Goal: Task Accomplishment & Management: Complete application form

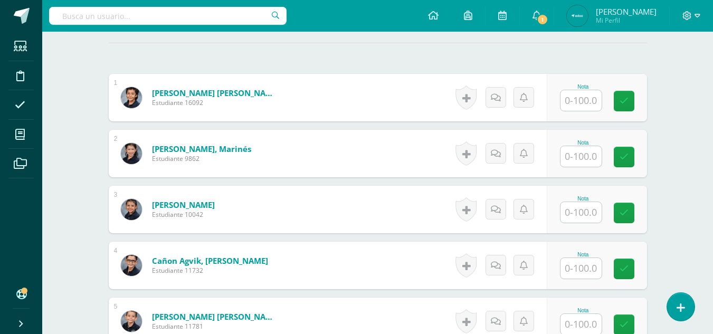
scroll to position [322, 0]
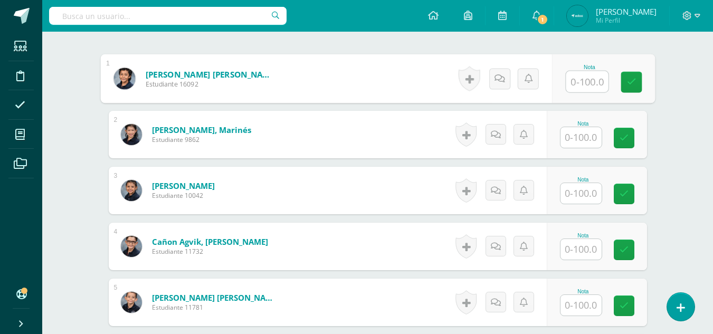
click at [581, 80] on input "text" at bounding box center [587, 81] width 42 height 21
type input "70"
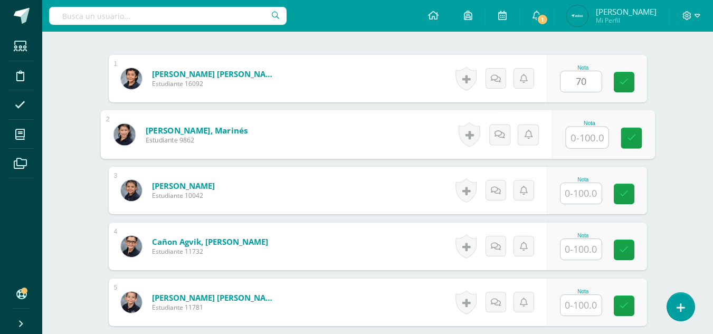
click at [587, 139] on input "text" at bounding box center [587, 137] width 42 height 21
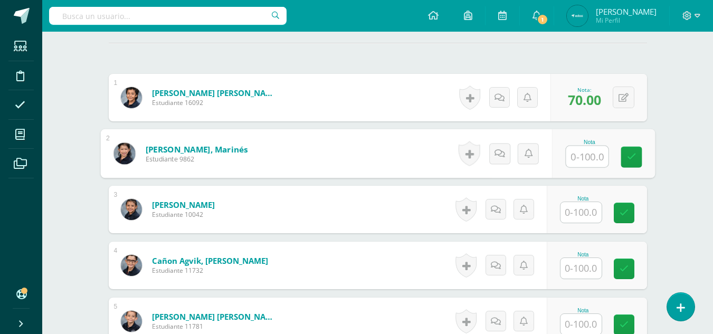
scroll to position [305, 0]
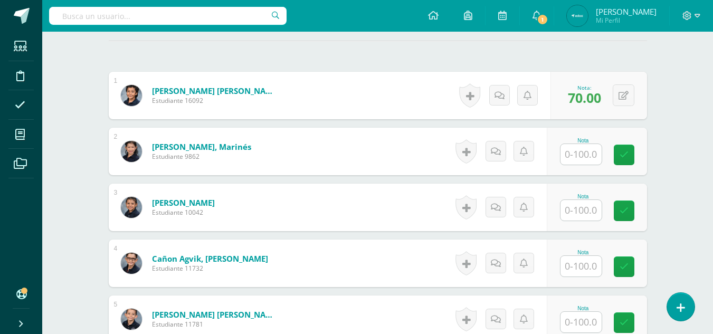
click at [580, 93] on span "70.00" at bounding box center [584, 98] width 33 height 18
click at [584, 98] on span "70.00" at bounding box center [584, 98] width 33 height 18
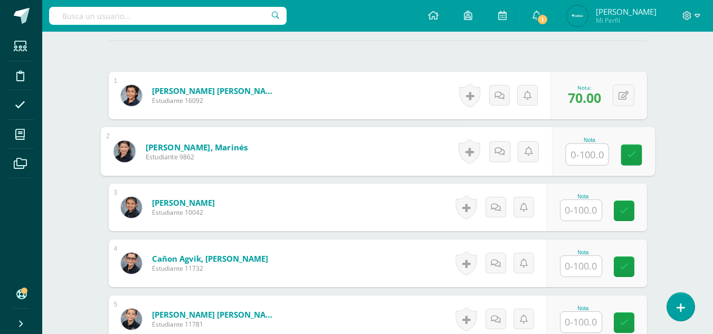
click at [571, 154] on input "text" at bounding box center [587, 154] width 42 height 21
type input "80"
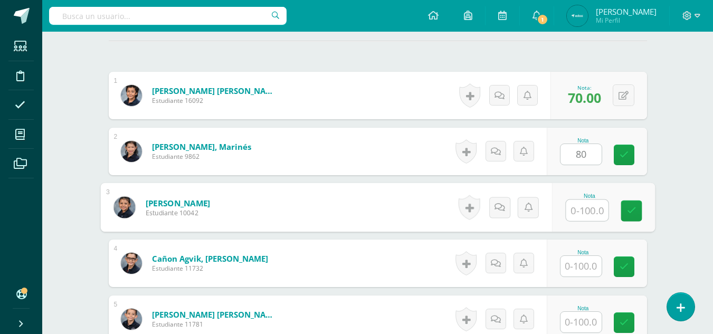
click at [579, 203] on input "text" at bounding box center [587, 210] width 42 height 21
type input "90"
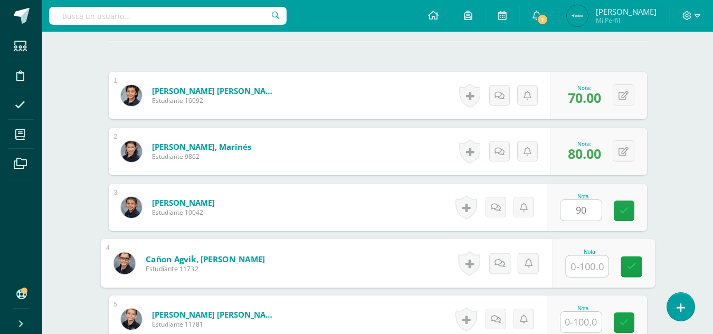
click at [582, 268] on input "text" at bounding box center [587, 266] width 42 height 21
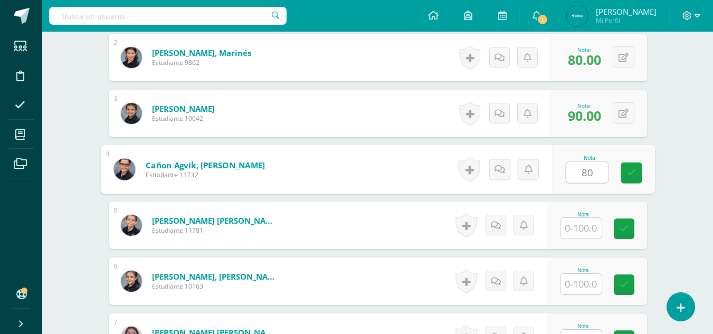
scroll to position [426, 0]
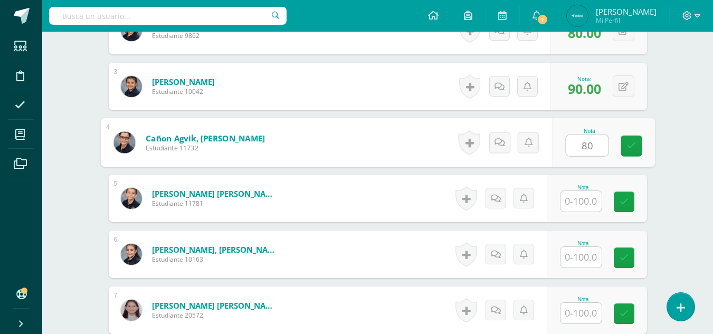
type input "80"
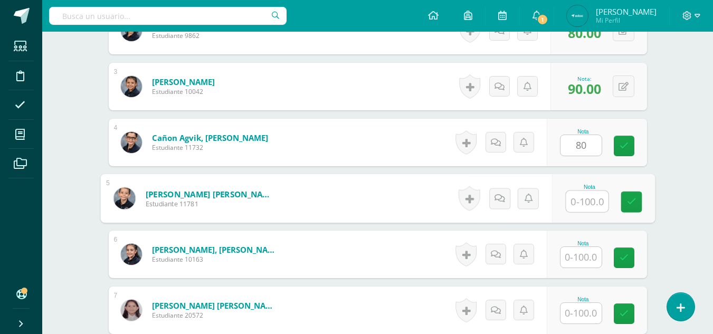
click at [586, 199] on input "text" at bounding box center [587, 201] width 42 height 21
type input "80"
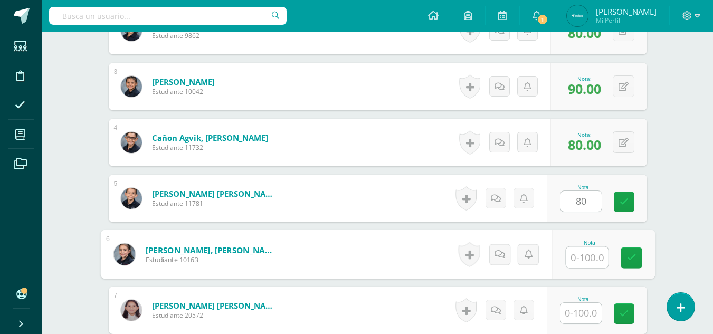
click at [585, 258] on input "text" at bounding box center [587, 257] width 42 height 21
type input "70"
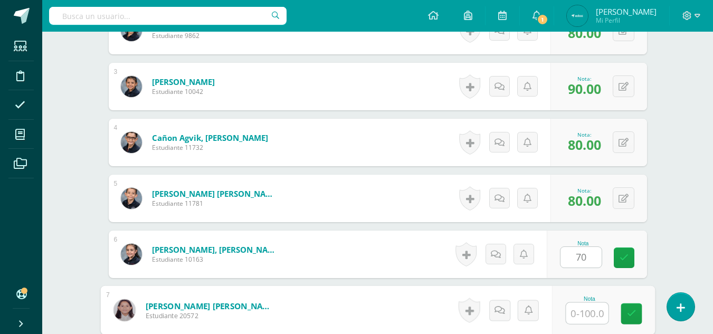
click at [583, 314] on input "text" at bounding box center [587, 313] width 42 height 21
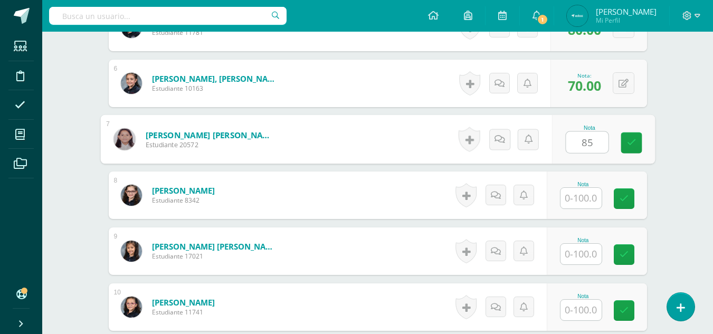
scroll to position [588, 0]
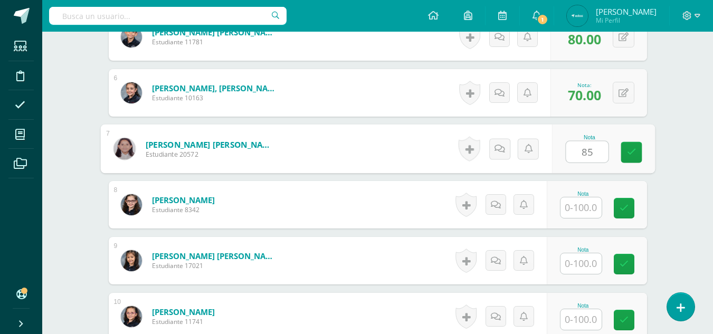
type input "85"
click at [582, 199] on input "text" at bounding box center [581, 207] width 41 height 21
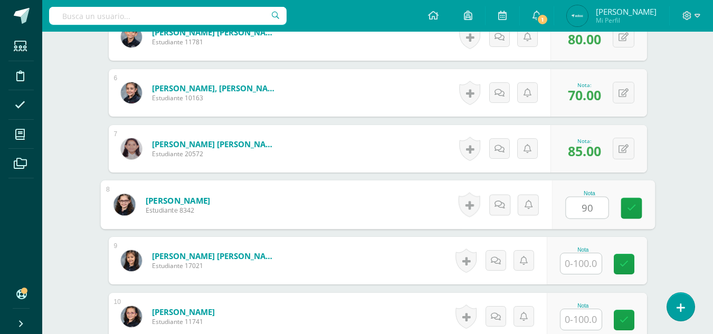
type input "90"
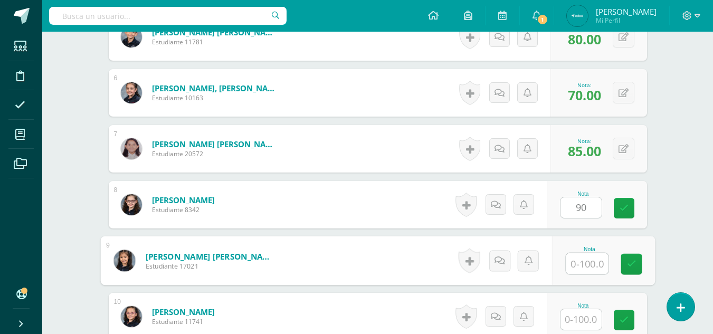
click at [590, 262] on input "text" at bounding box center [587, 263] width 42 height 21
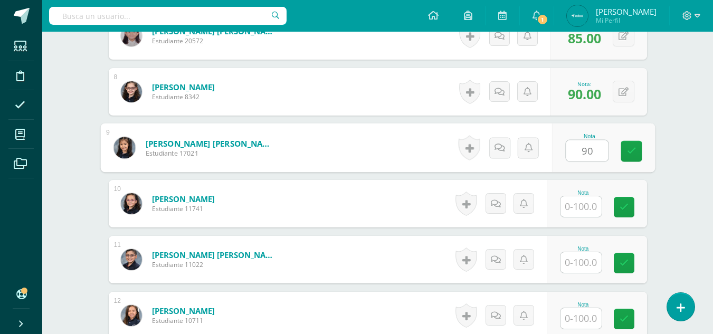
scroll to position [788, 0]
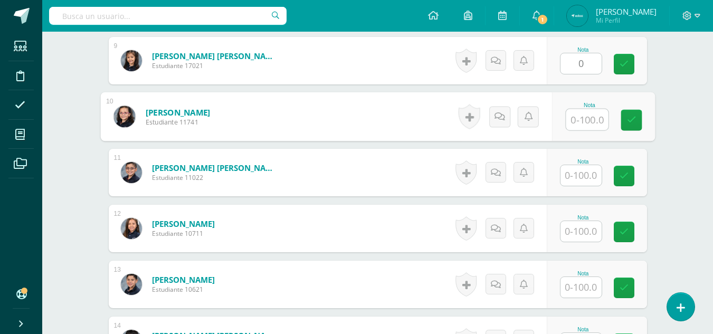
click at [584, 124] on input "text" at bounding box center [587, 119] width 42 height 21
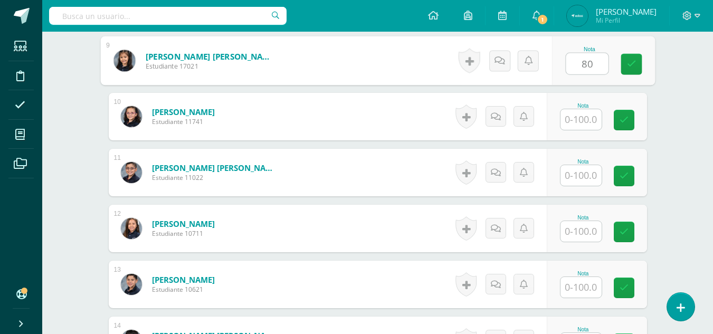
type input "80"
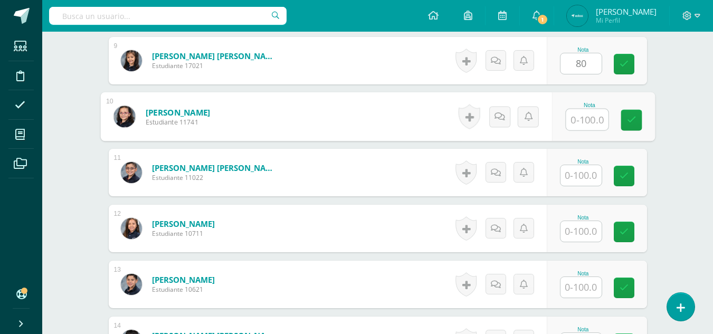
click at [584, 117] on input "text" at bounding box center [587, 119] width 42 height 21
type input "70"
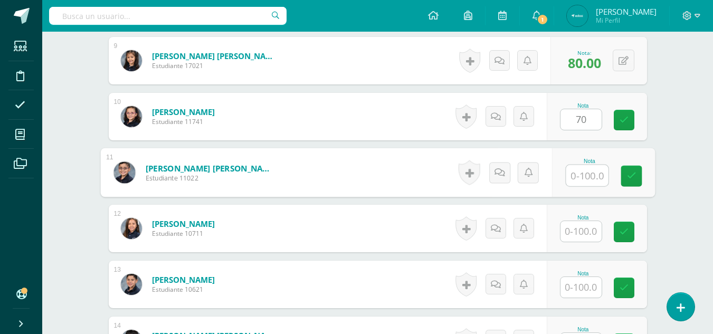
click at [576, 170] on input "text" at bounding box center [587, 175] width 42 height 21
type input "40"
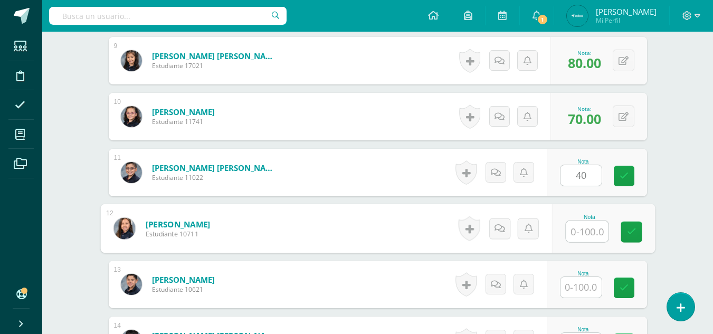
click at [580, 232] on input "text" at bounding box center [587, 231] width 42 height 21
type input "100"
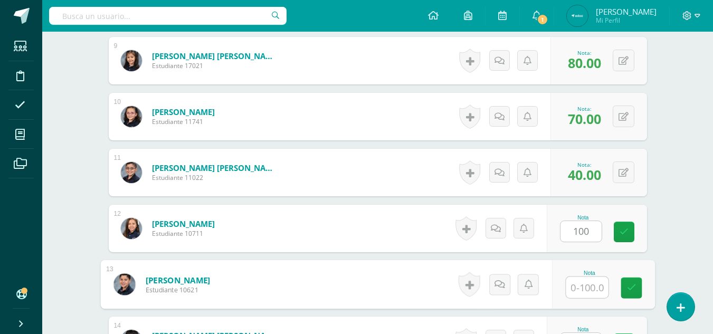
click at [569, 286] on input "text" at bounding box center [587, 287] width 42 height 21
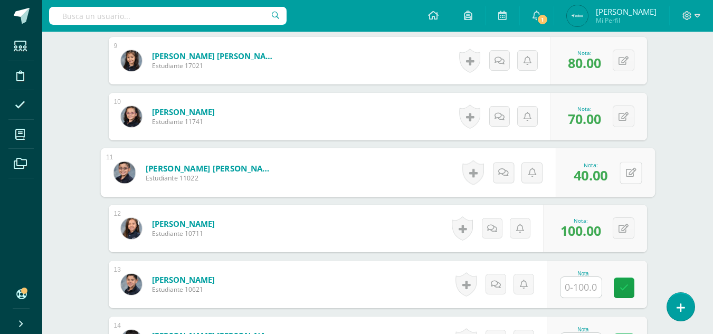
click at [621, 166] on button at bounding box center [631, 173] width 22 height 22
type input "65"
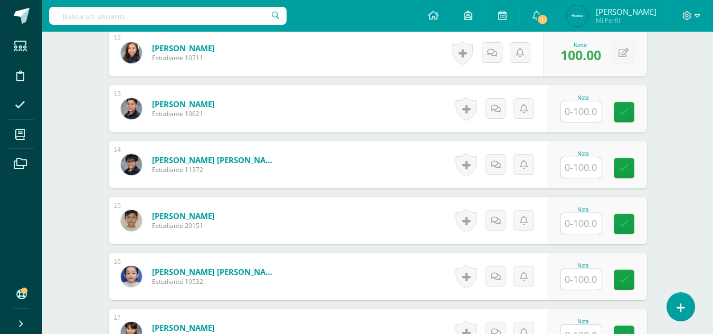
scroll to position [976, 0]
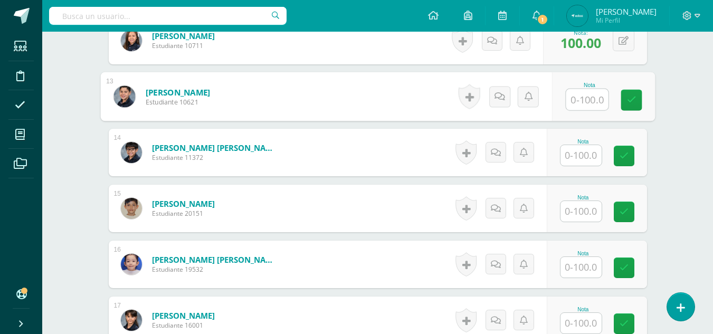
click at [587, 94] on input "text" at bounding box center [587, 99] width 42 height 21
type input "80"
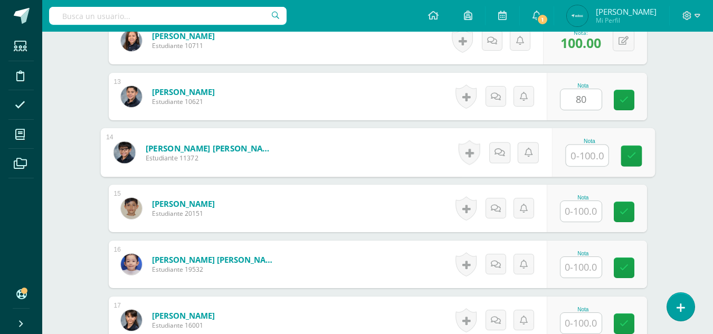
click at [576, 147] on input "text" at bounding box center [587, 155] width 42 height 21
type input "90"
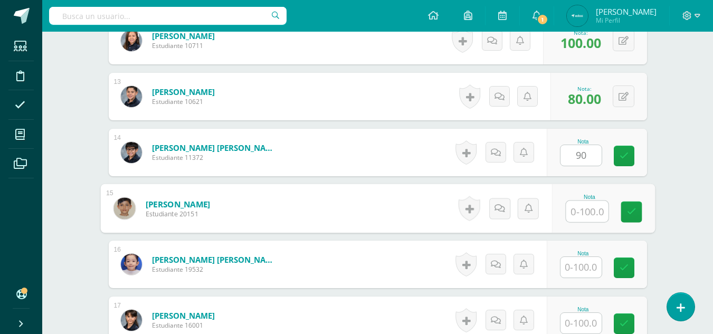
click at [584, 212] on input "text" at bounding box center [587, 211] width 42 height 21
type input "100"
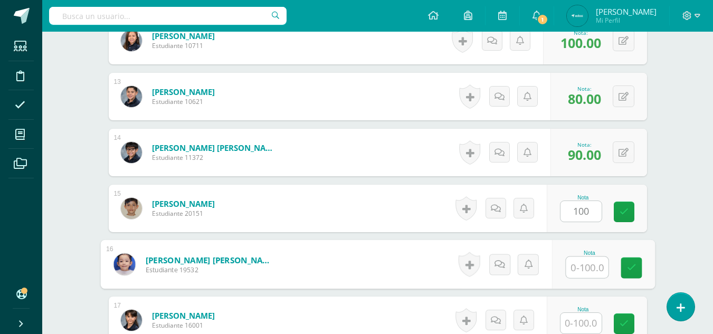
click at [581, 261] on input "text" at bounding box center [587, 267] width 42 height 21
type input "40"
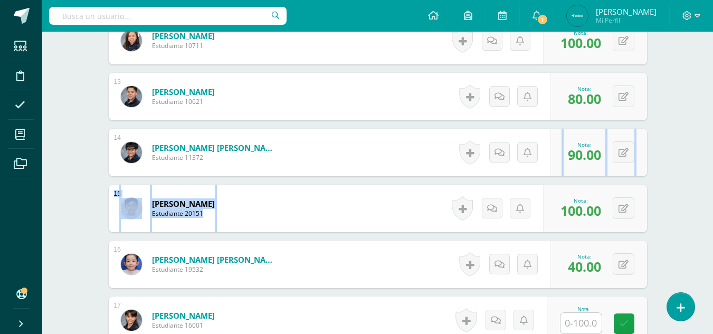
drag, startPoint x: 695, startPoint y: 182, endPoint x: 698, endPoint y: 161, distance: 20.8
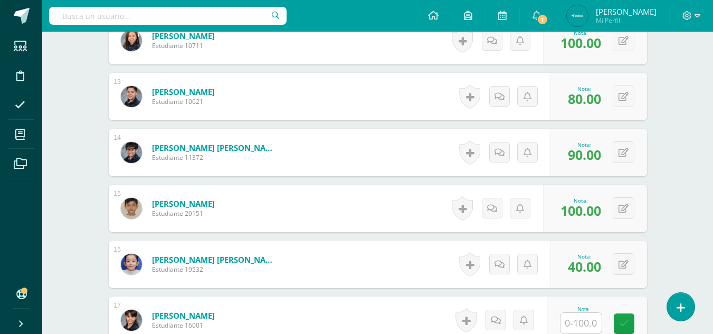
scroll to position [1107, 0]
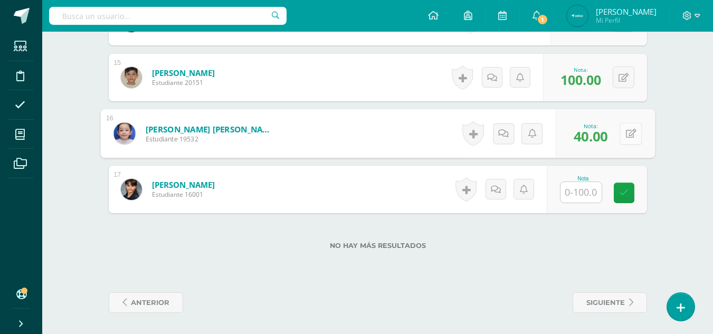
click at [628, 133] on button at bounding box center [631, 133] width 22 height 22
type input "85"
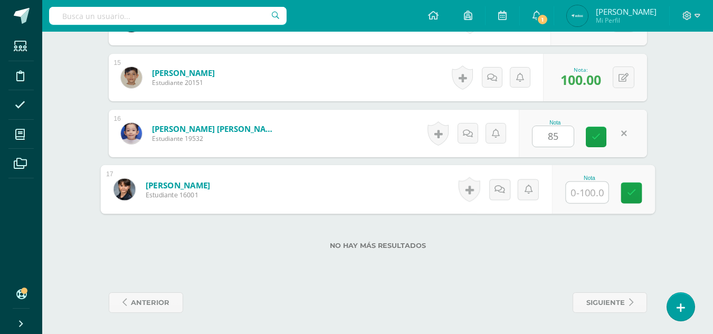
click at [569, 192] on input "text" at bounding box center [587, 192] width 42 height 21
type input "85"
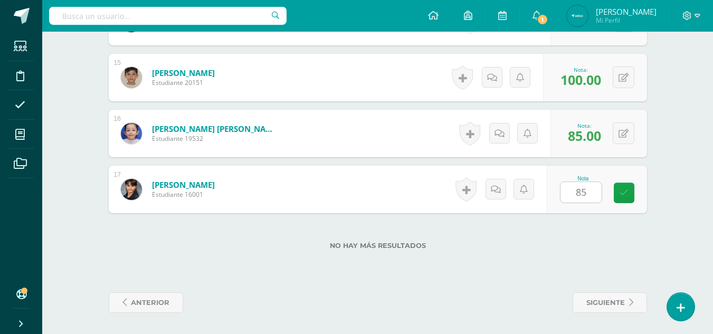
click at [575, 250] on div "No hay más resultados" at bounding box center [378, 237] width 538 height 49
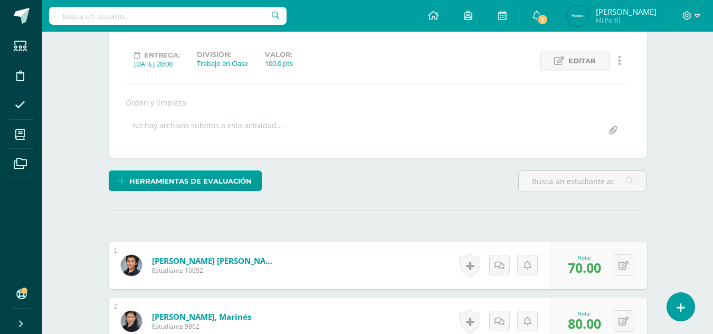
scroll to position [0, 0]
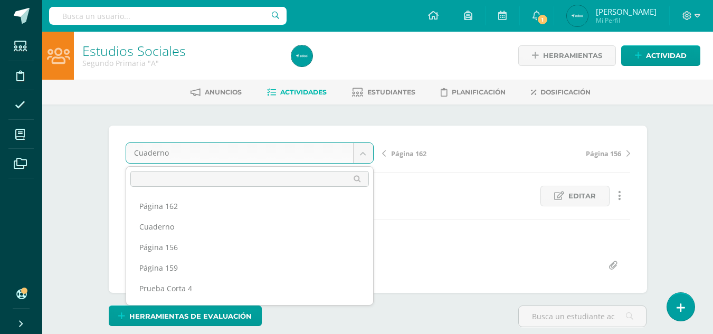
scroll to position [107, 0]
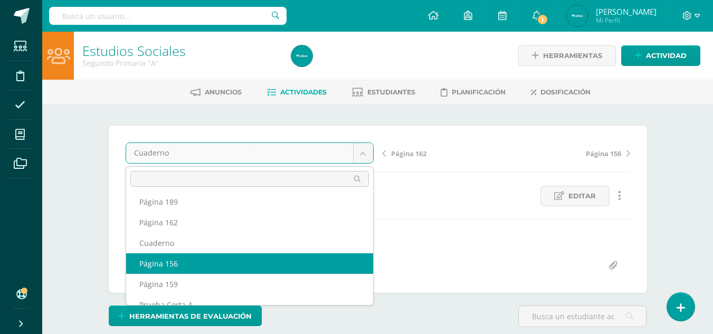
select select "/dashboard/teacher/grade-activity/237649/"
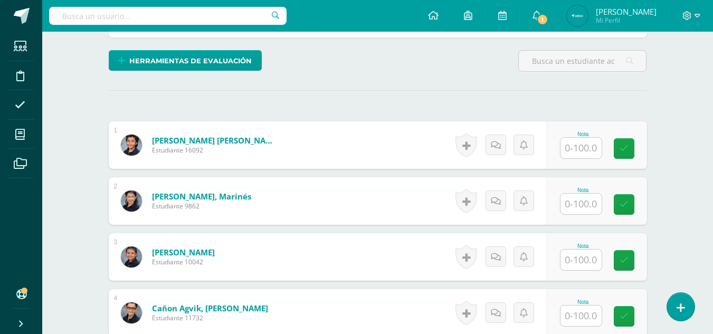
scroll to position [279, 0]
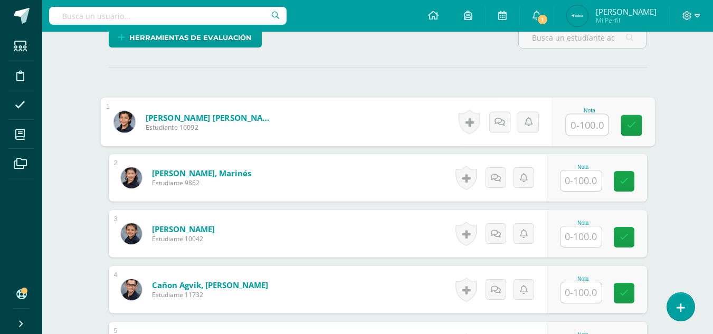
click at [596, 124] on input "text" at bounding box center [587, 125] width 42 height 21
type input "70"
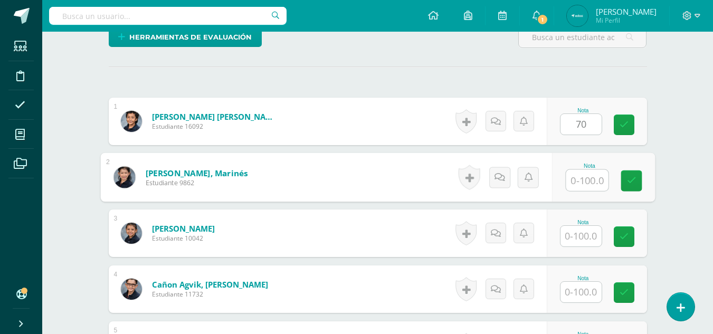
click at [571, 175] on input "text" at bounding box center [587, 180] width 42 height 21
type input "70"
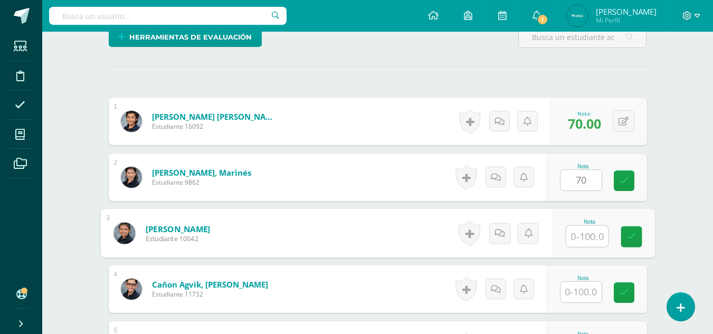
click at [585, 233] on input "text" at bounding box center [587, 236] width 42 height 21
type input "80"
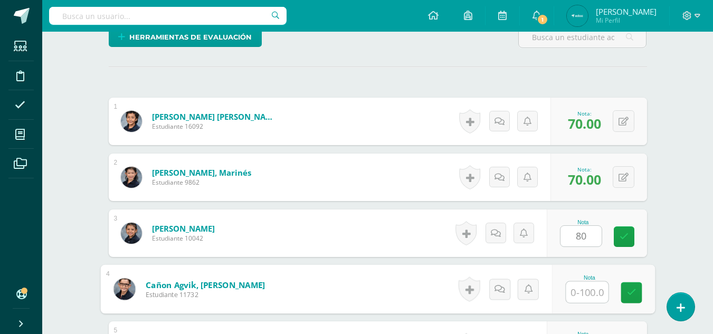
click at [579, 290] on input "text" at bounding box center [587, 292] width 42 height 21
click at [579, 290] on input "80" at bounding box center [587, 292] width 42 height 21
type input "80"
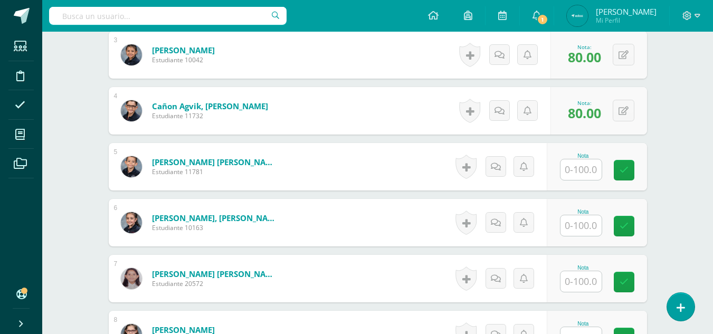
scroll to position [441, 0]
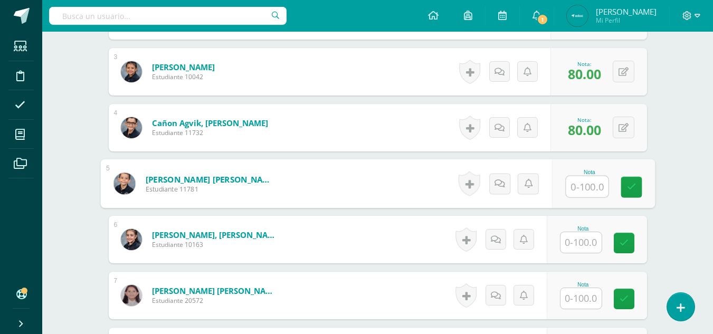
click at [571, 184] on input "text" at bounding box center [587, 186] width 42 height 21
type input "80"
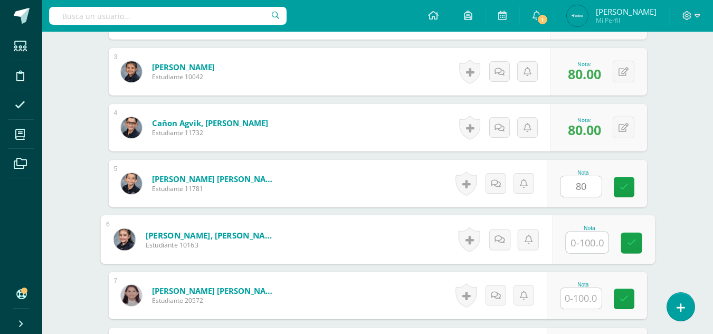
click at [590, 240] on input "text" at bounding box center [587, 242] width 42 height 21
